Goal: Information Seeking & Learning: Learn about a topic

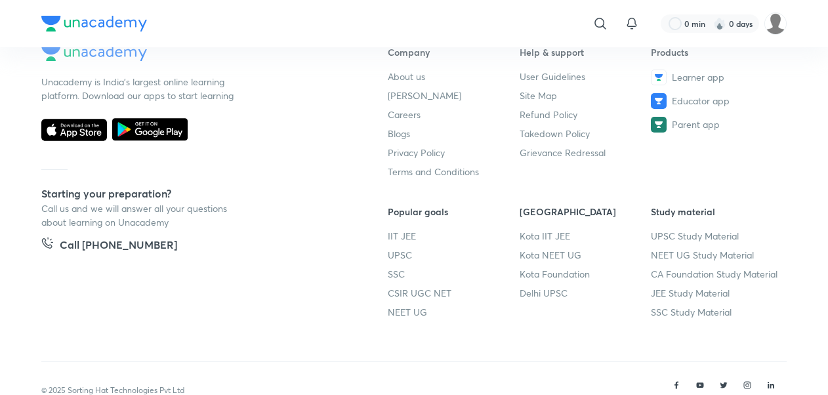
scroll to position [9527, 0]
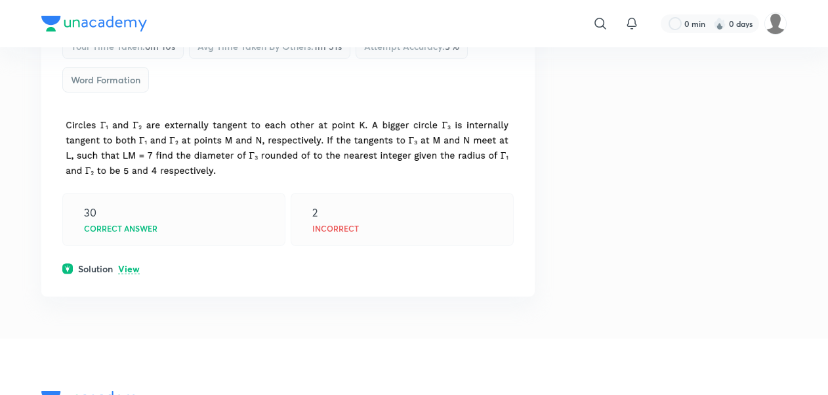
click at [131, 264] on p "View" at bounding box center [129, 269] width 22 height 10
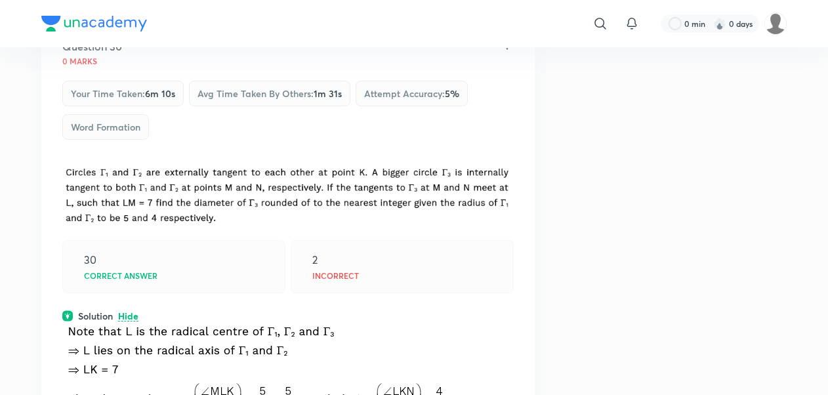
scroll to position [9461, 0]
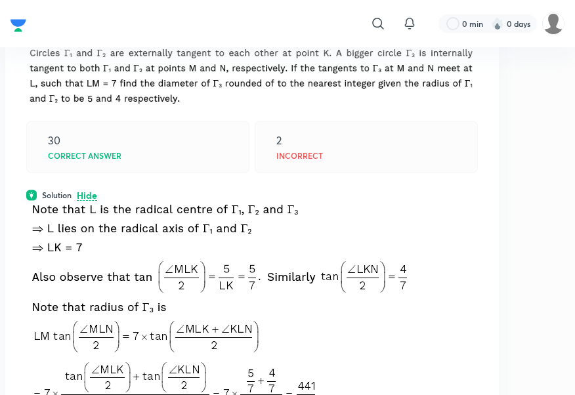
drag, startPoint x: 803, startPoint y: 12, endPoint x: 482, endPoint y: 122, distance: 339.3
click at [459, 131] on div "2 Incorrect" at bounding box center [366, 147] width 223 height 52
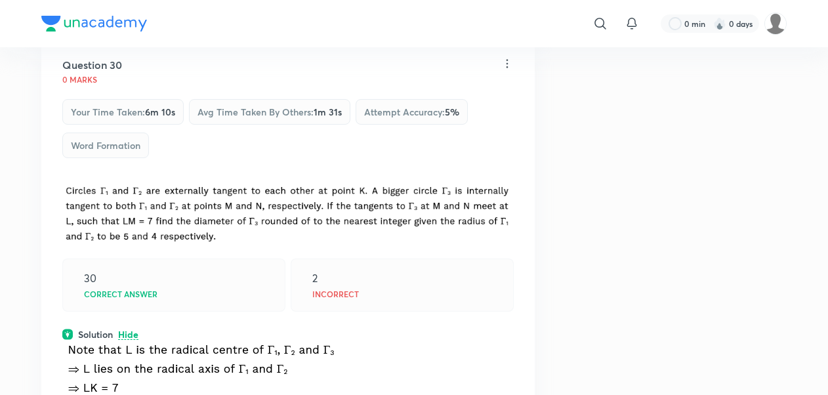
drag, startPoint x: 714, startPoint y: 186, endPoint x: 769, endPoint y: 108, distance: 95.6
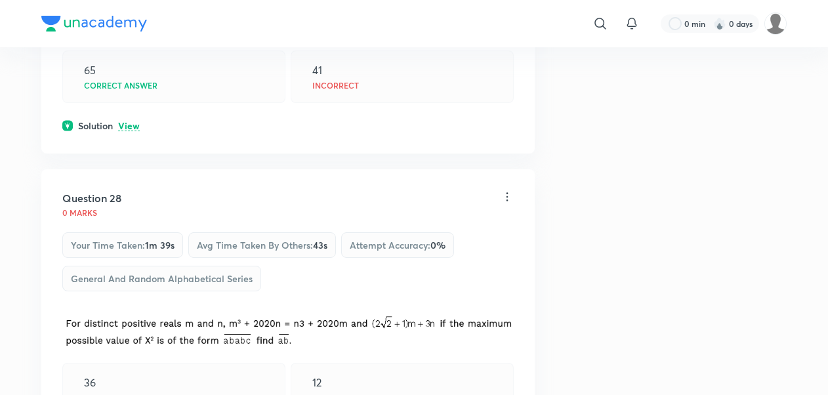
scroll to position [8735, 0]
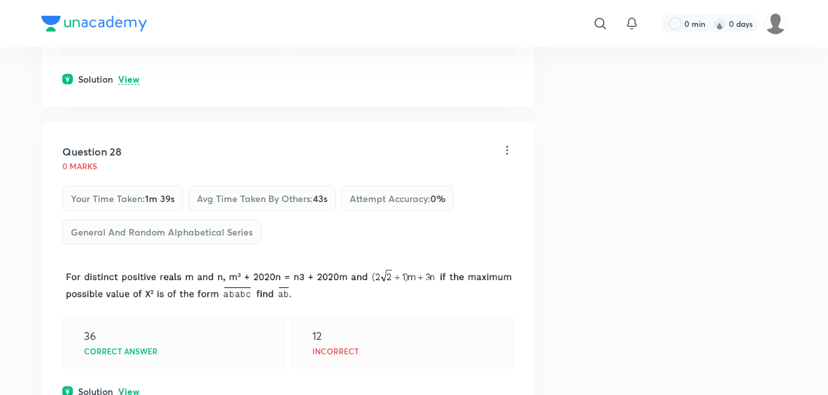
click at [130, 387] on p "View" at bounding box center [129, 392] width 22 height 10
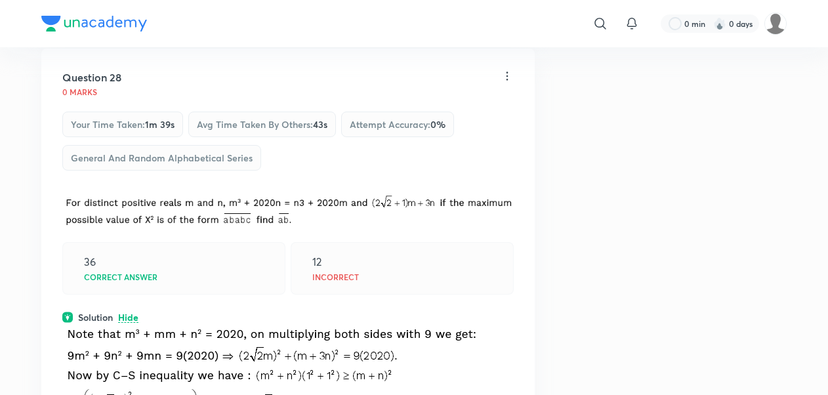
scroll to position [8810, 0]
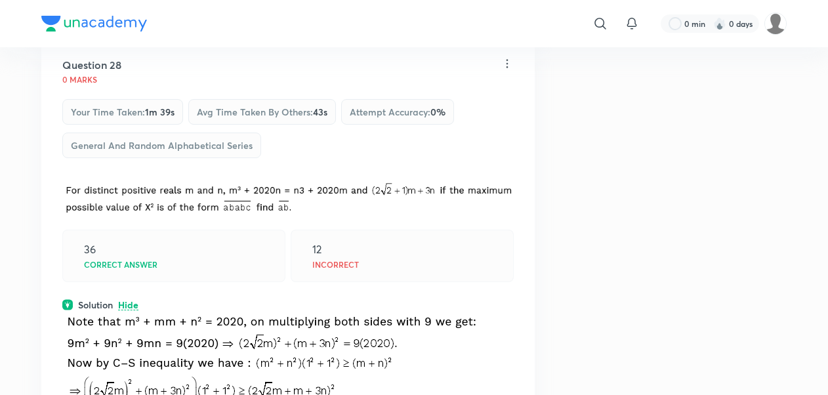
drag, startPoint x: 649, startPoint y: 174, endPoint x: 727, endPoint y: 176, distance: 78.1
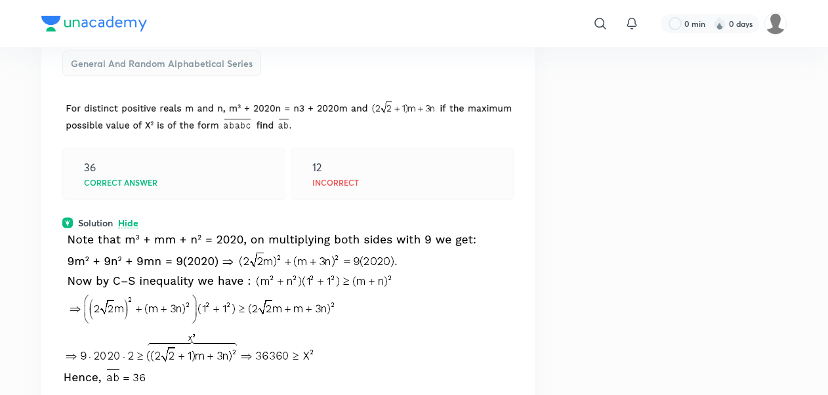
drag, startPoint x: 629, startPoint y: 220, endPoint x: 636, endPoint y: 180, distance: 41.3
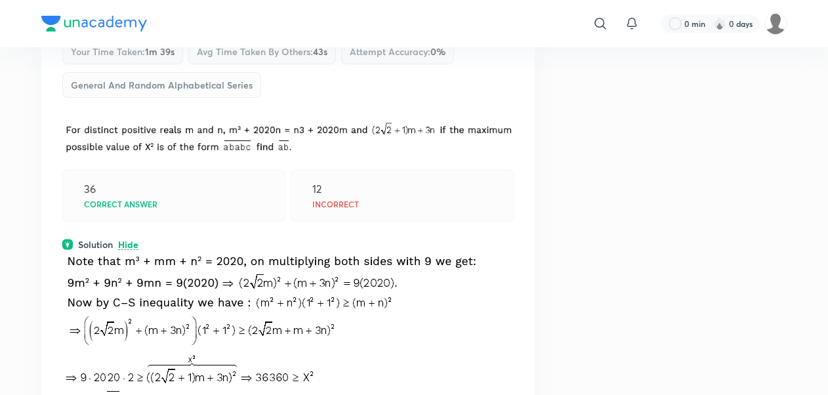
scroll to position [8882, 0]
click at [108, 198] on div "Question 28 0 marks Your time taken : 1m 39s Avg time taken by others : 43s Att…" at bounding box center [287, 211] width 493 height 473
click at [484, 354] on p at bounding box center [287, 383] width 451 height 58
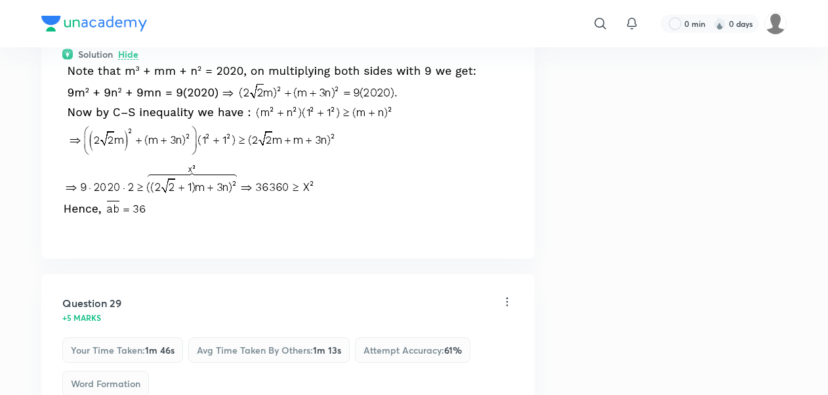
scroll to position [9079, 0]
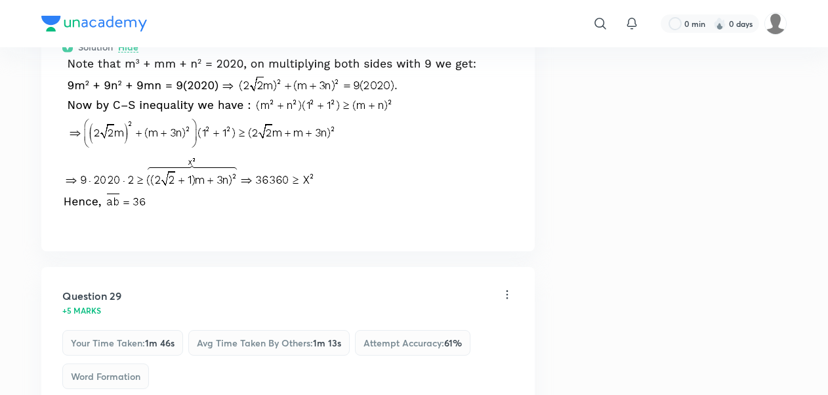
drag, startPoint x: 595, startPoint y: 84, endPoint x: -3, endPoint y: 423, distance: 686.8
drag, startPoint x: -3, startPoint y: 423, endPoint x: 428, endPoint y: 219, distance: 477.0
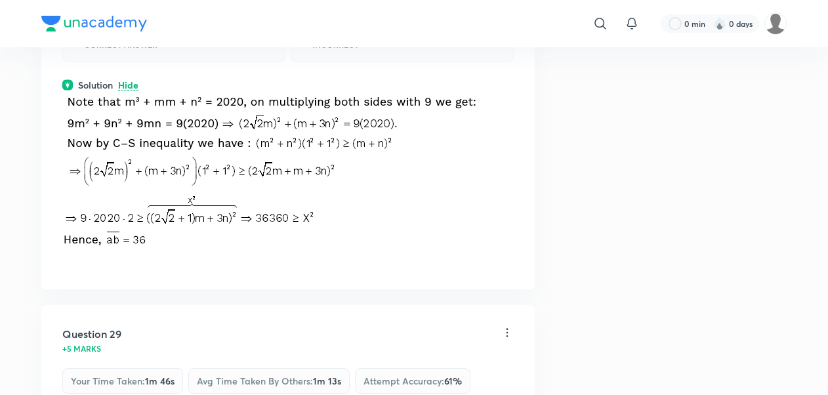
scroll to position [9013, 0]
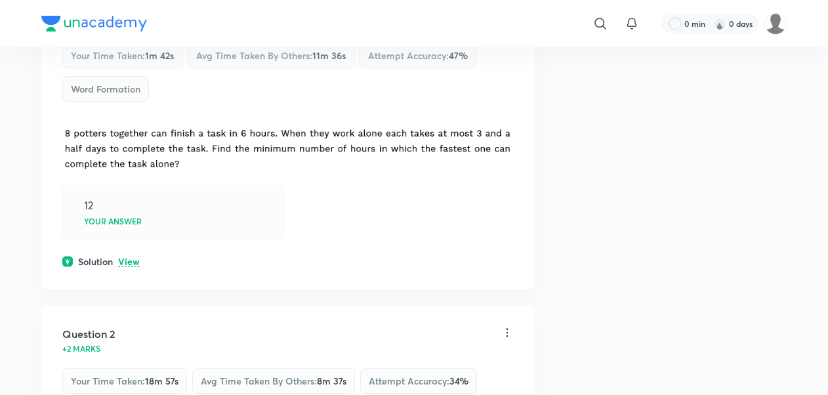
scroll to position [251, 0]
click at [127, 273] on div "Question 1 +2 marks Your time taken : 1m 42s Avg time taken by others : 11m 36s…" at bounding box center [287, 132] width 493 height 309
click at [137, 257] on p "View" at bounding box center [129, 261] width 22 height 10
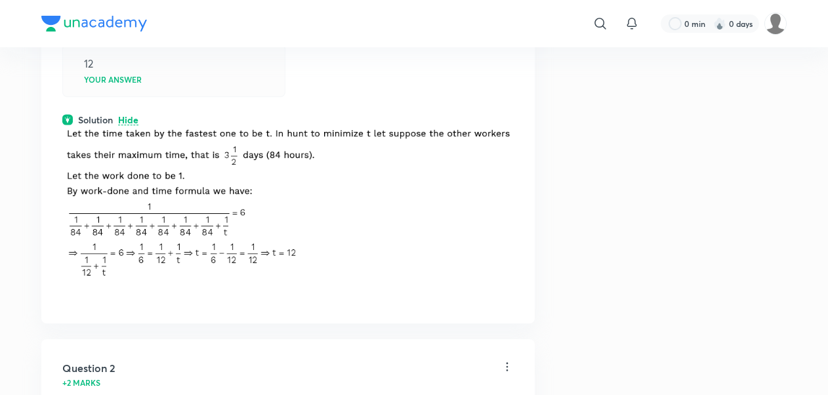
scroll to position [395, 0]
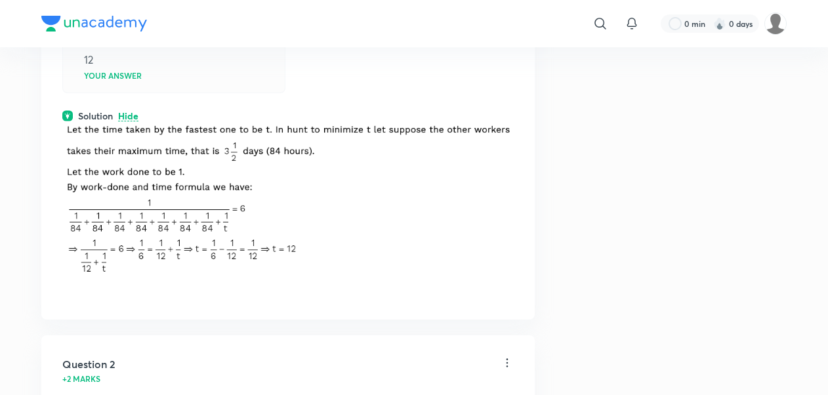
click at [131, 123] on img at bounding box center [287, 201] width 451 height 157
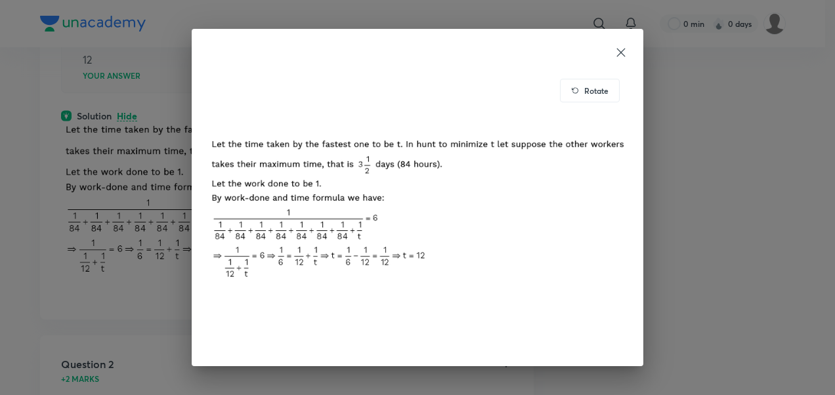
click at [593, 100] on div "Rotate" at bounding box center [590, 91] width 60 height 24
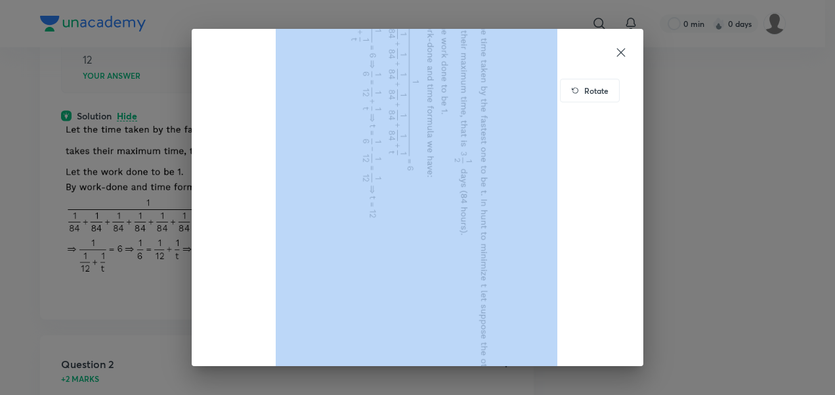
drag, startPoint x: 593, startPoint y: 100, endPoint x: 593, endPoint y: 87, distance: 13.1
click at [593, 87] on div "Rotate" at bounding box center [417, 211] width 420 height 280
click at [593, 87] on h6 "Rotate" at bounding box center [596, 91] width 24 height 12
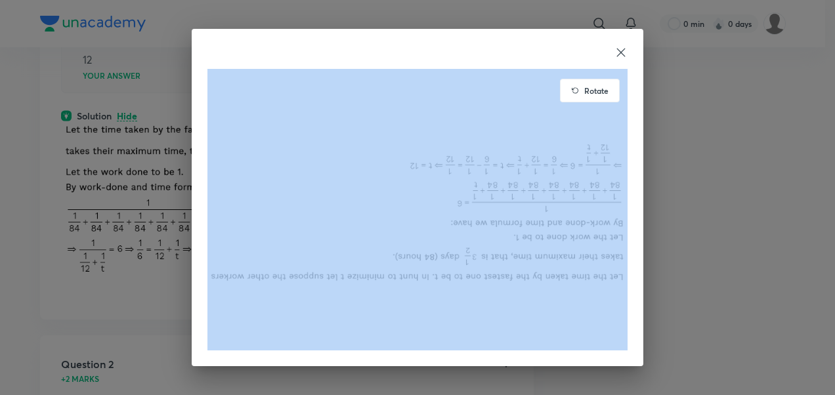
click at [593, 87] on h6 "Rotate" at bounding box center [596, 91] width 24 height 12
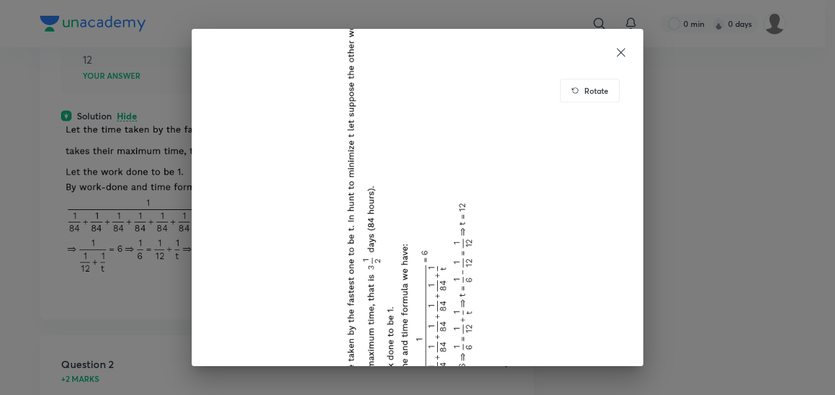
click at [610, 84] on div "Rotate" at bounding box center [590, 91] width 60 height 24
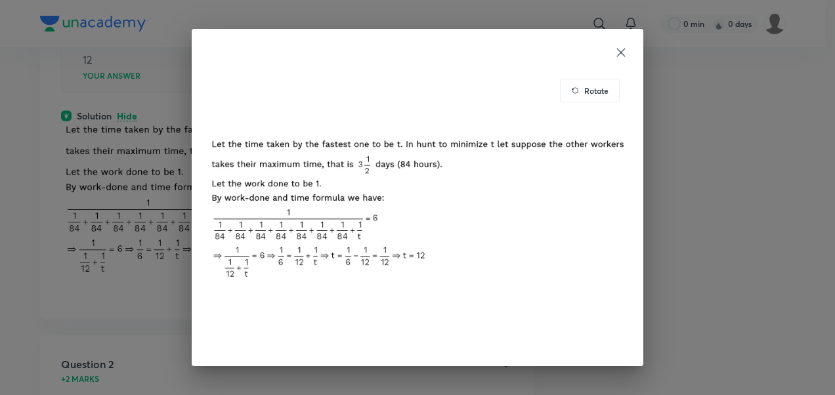
click at [619, 49] on icon at bounding box center [620, 52] width 13 height 13
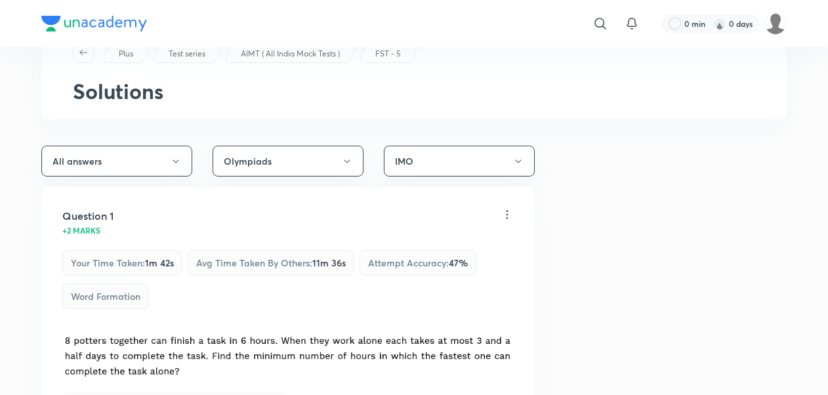
scroll to position [41, 0]
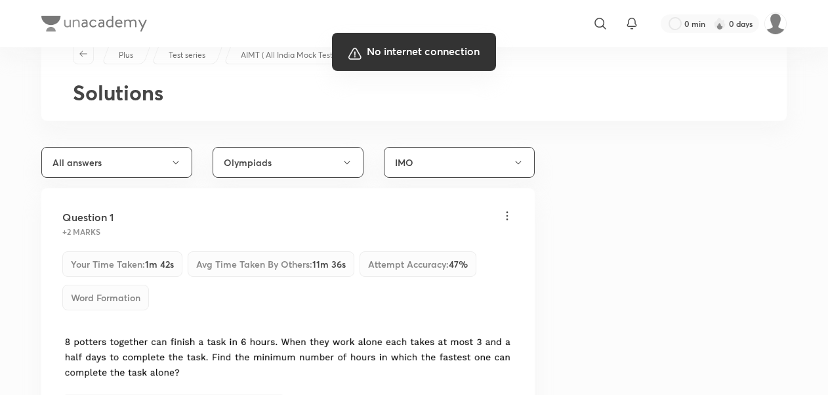
click at [650, 315] on div at bounding box center [414, 197] width 828 height 395
click at [562, 101] on div at bounding box center [414, 197] width 828 height 395
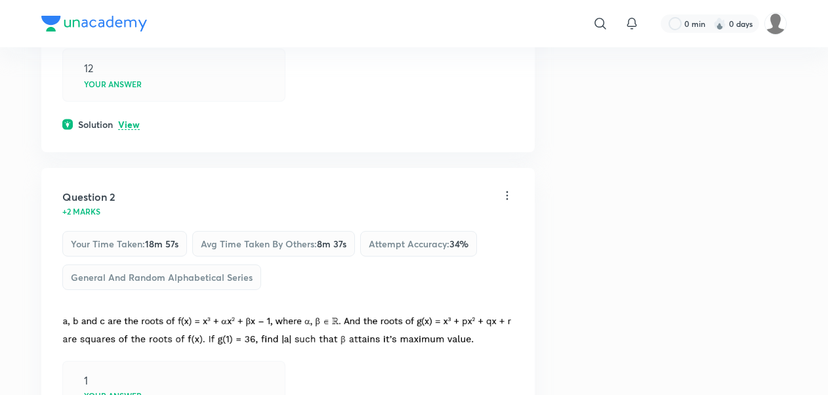
scroll to position [515, 0]
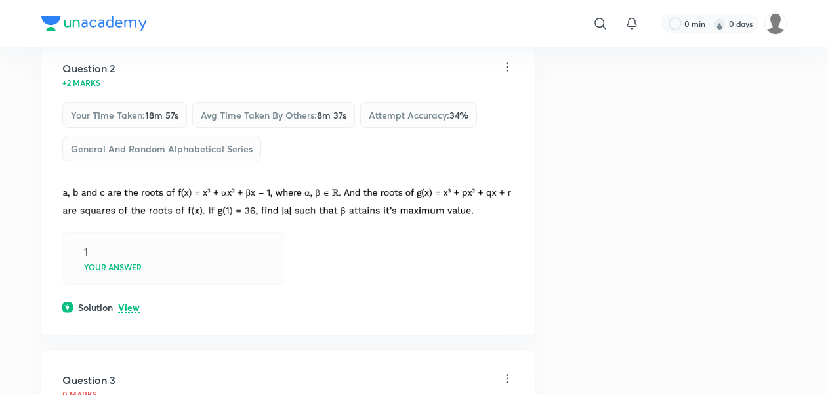
click at [139, 307] on p "View" at bounding box center [129, 308] width 22 height 10
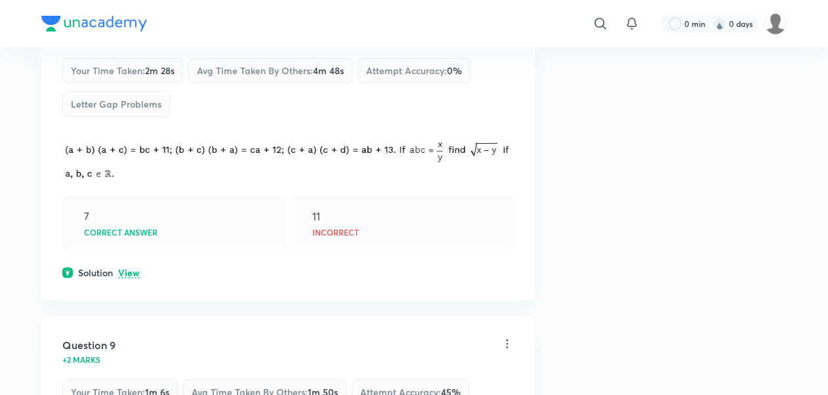
scroll to position [2591, 0]
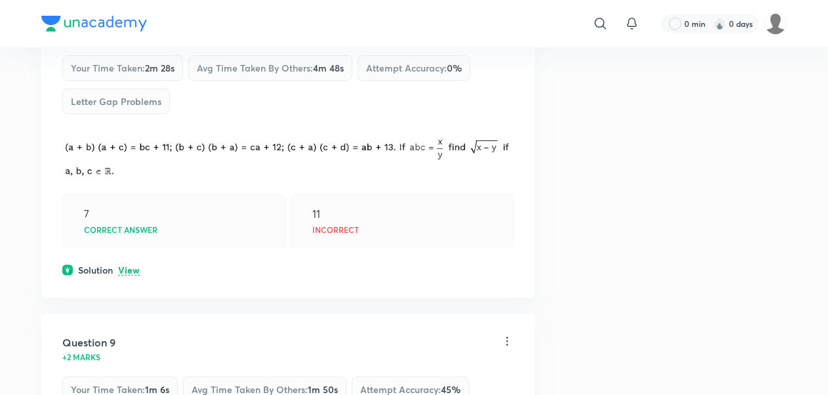
click at [133, 270] on div "Question 8 0 marks Your time taken : 2m 28s Avg time taken by others : 4m 48s A…" at bounding box center [287, 145] width 493 height 306
click at [119, 266] on p "View" at bounding box center [129, 271] width 22 height 10
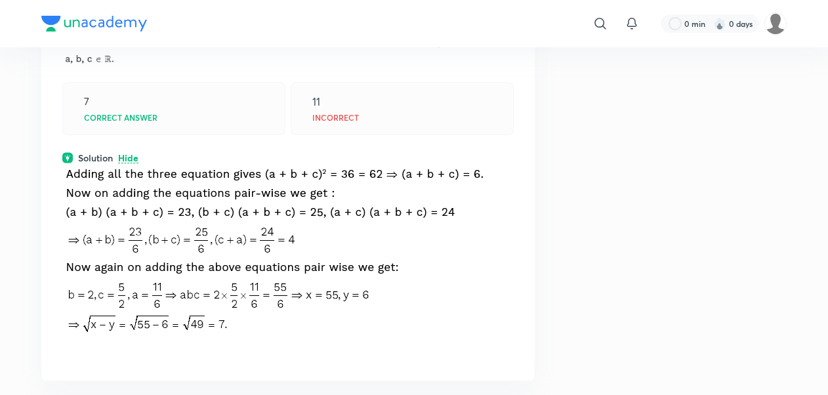
scroll to position [2722, 0]
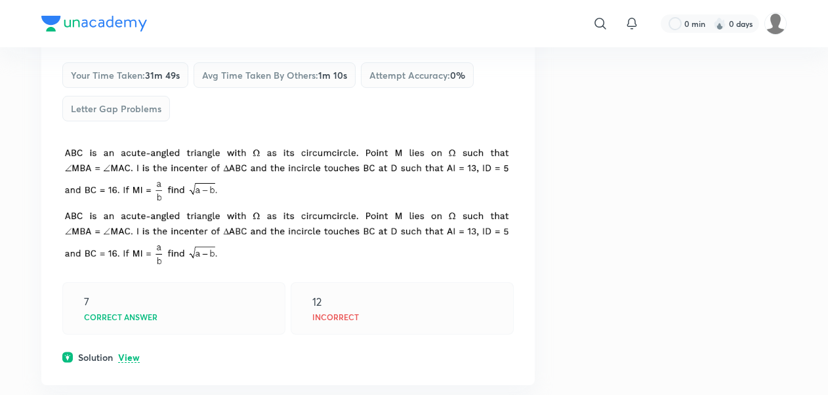
scroll to position [7207, 0]
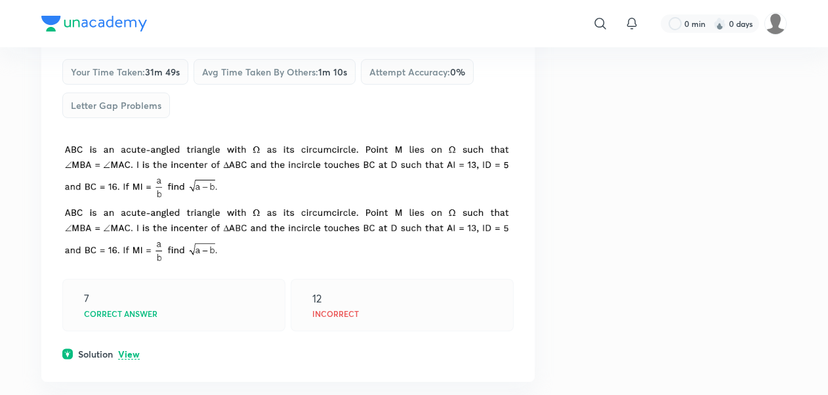
click at [123, 350] on p "View" at bounding box center [129, 355] width 22 height 10
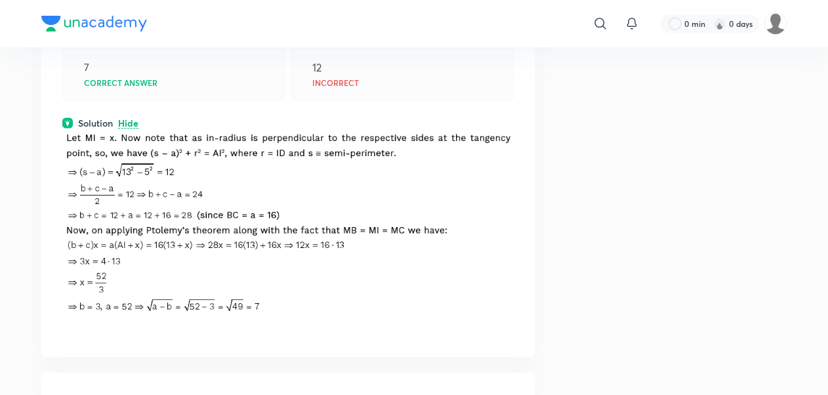
scroll to position [7439, 0]
